Goal: Navigation & Orientation: Find specific page/section

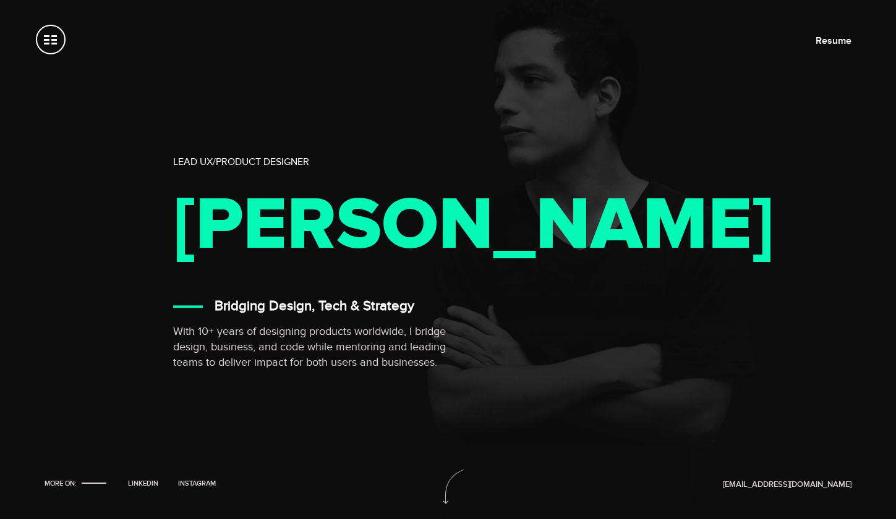
click at [54, 40] on span at bounding box center [51, 40] width 30 height 30
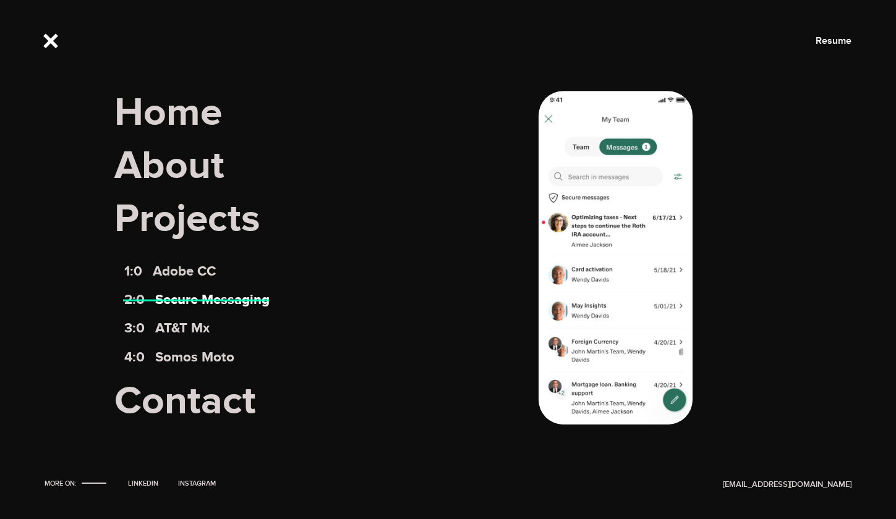
click at [218, 297] on link "2:0 Secure Messaging" at bounding box center [197, 300] width 146 height 17
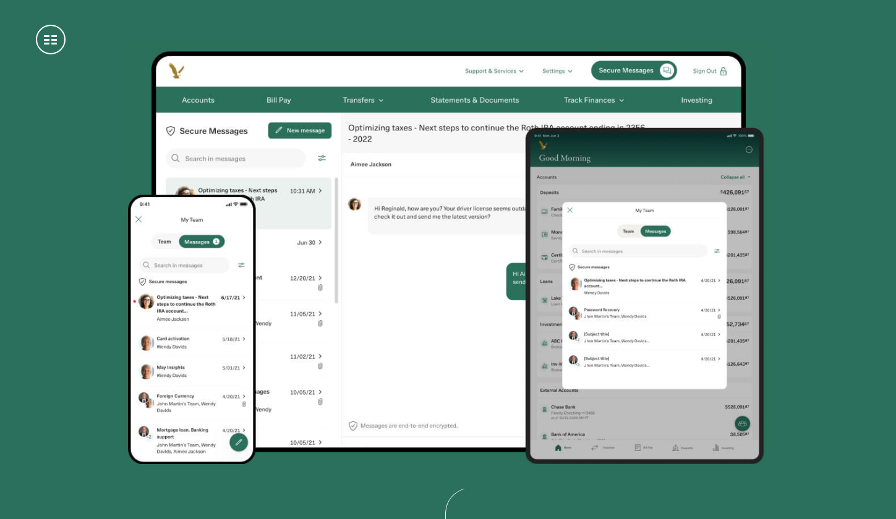
click at [51, 38] on span at bounding box center [51, 40] width 30 height 30
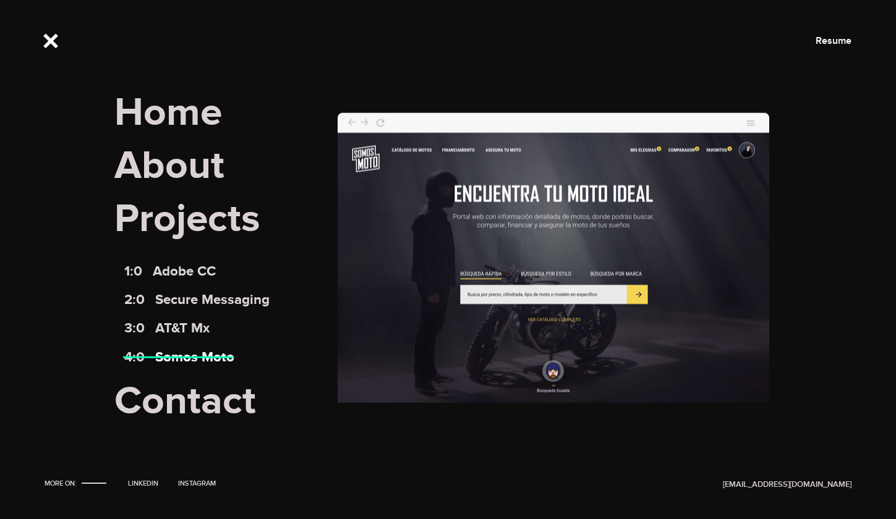
click at [204, 357] on link "4:0 Somos Moto" at bounding box center [179, 357] width 111 height 17
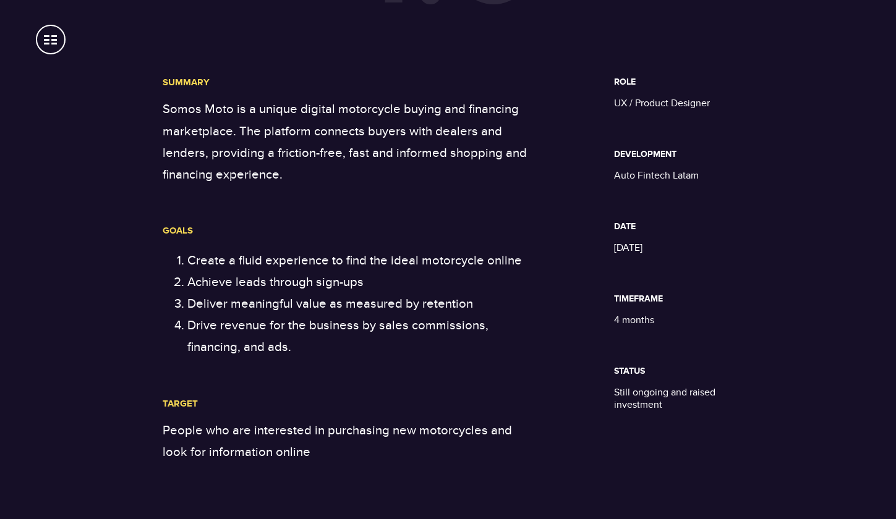
scroll to position [706, 0]
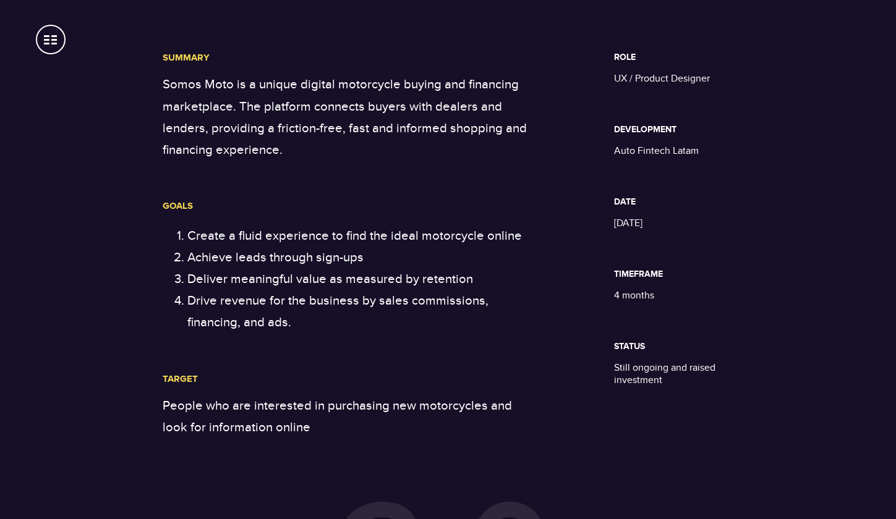
click at [99, 187] on div "Summary Somos Moto is a unique digital motorcycle buying and financing marketpl…" at bounding box center [448, 245] width 896 height 387
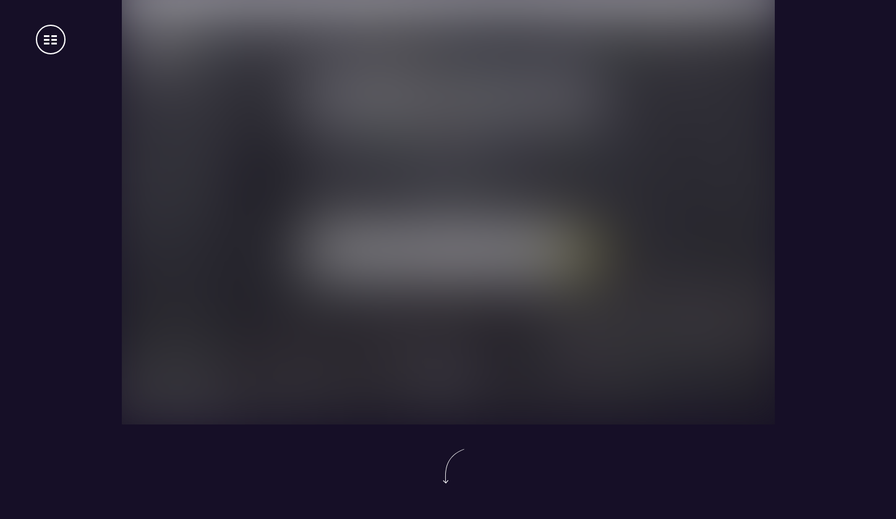
scroll to position [0, 0]
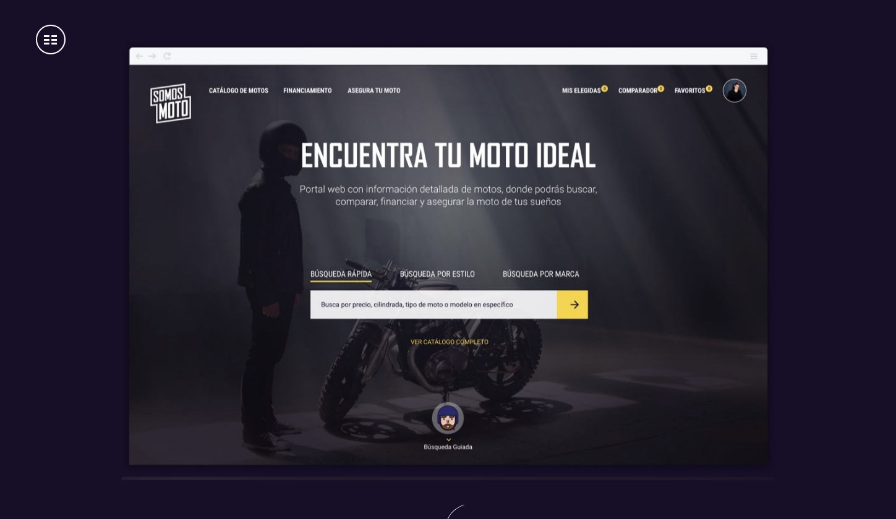
click at [159, 200] on img at bounding box center [448, 259] width 653 height 438
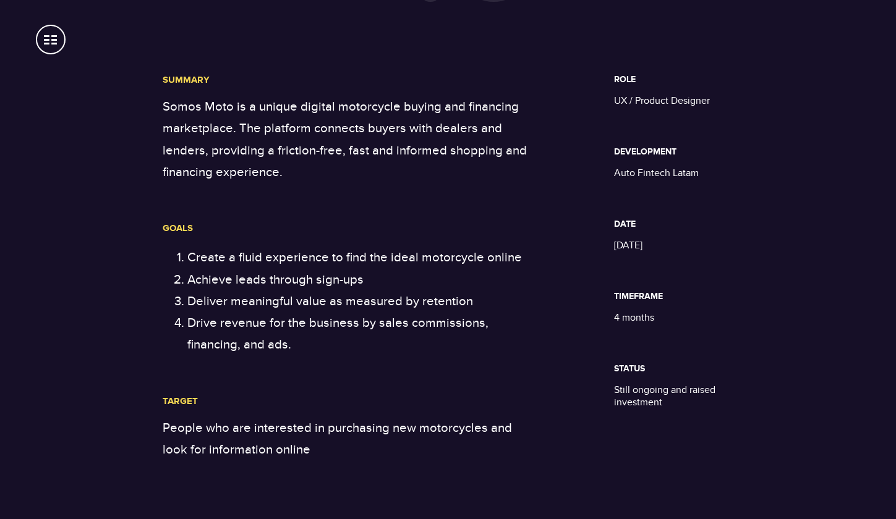
scroll to position [711, 0]
